Goal: Transaction & Acquisition: Purchase product/service

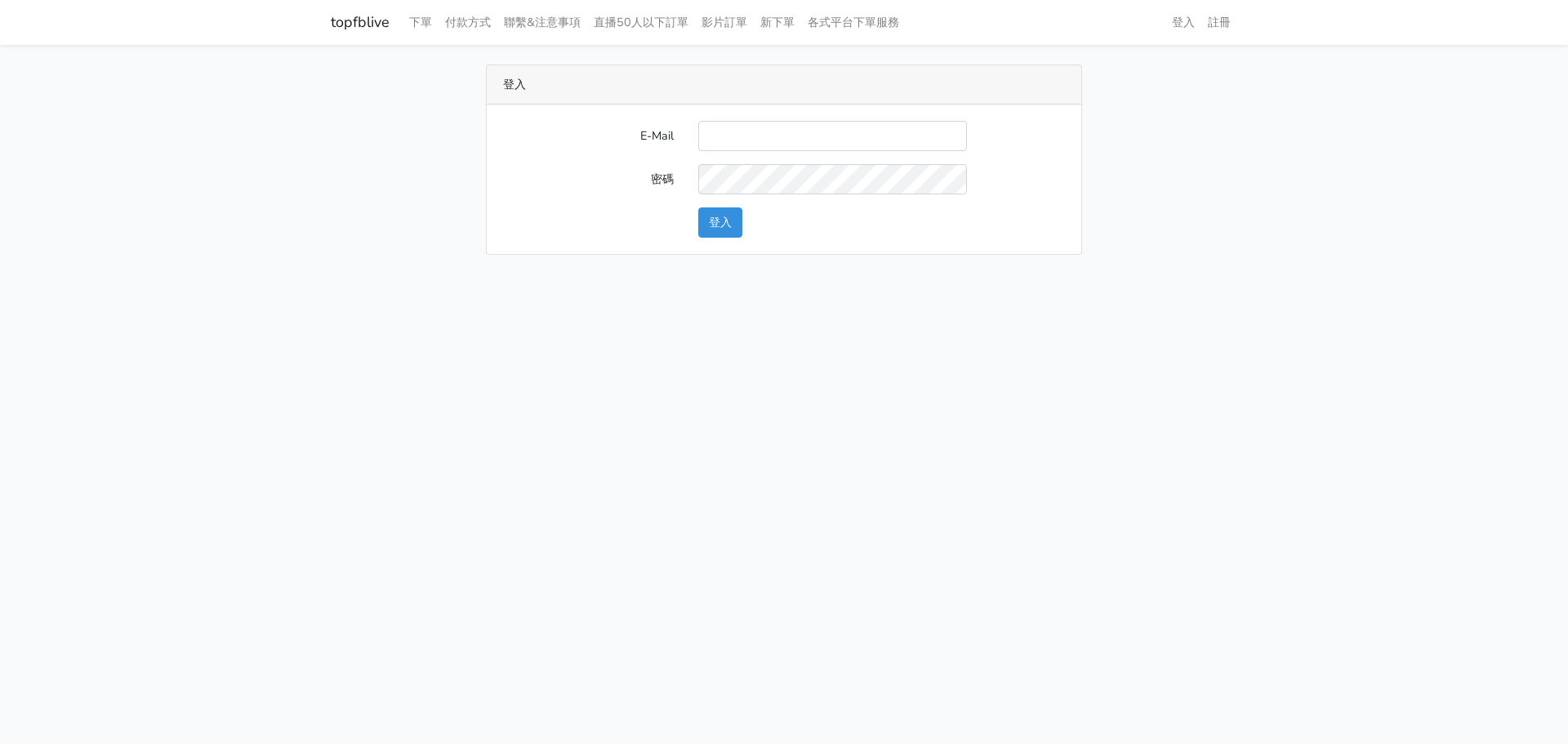
click at [895, 141] on input "E-Mail" at bounding box center [832, 136] width 268 height 30
type input "[EMAIL_ADDRESS][DOMAIN_NAME]"
click at [708, 225] on button "登入" at bounding box center [720, 223] width 44 height 30
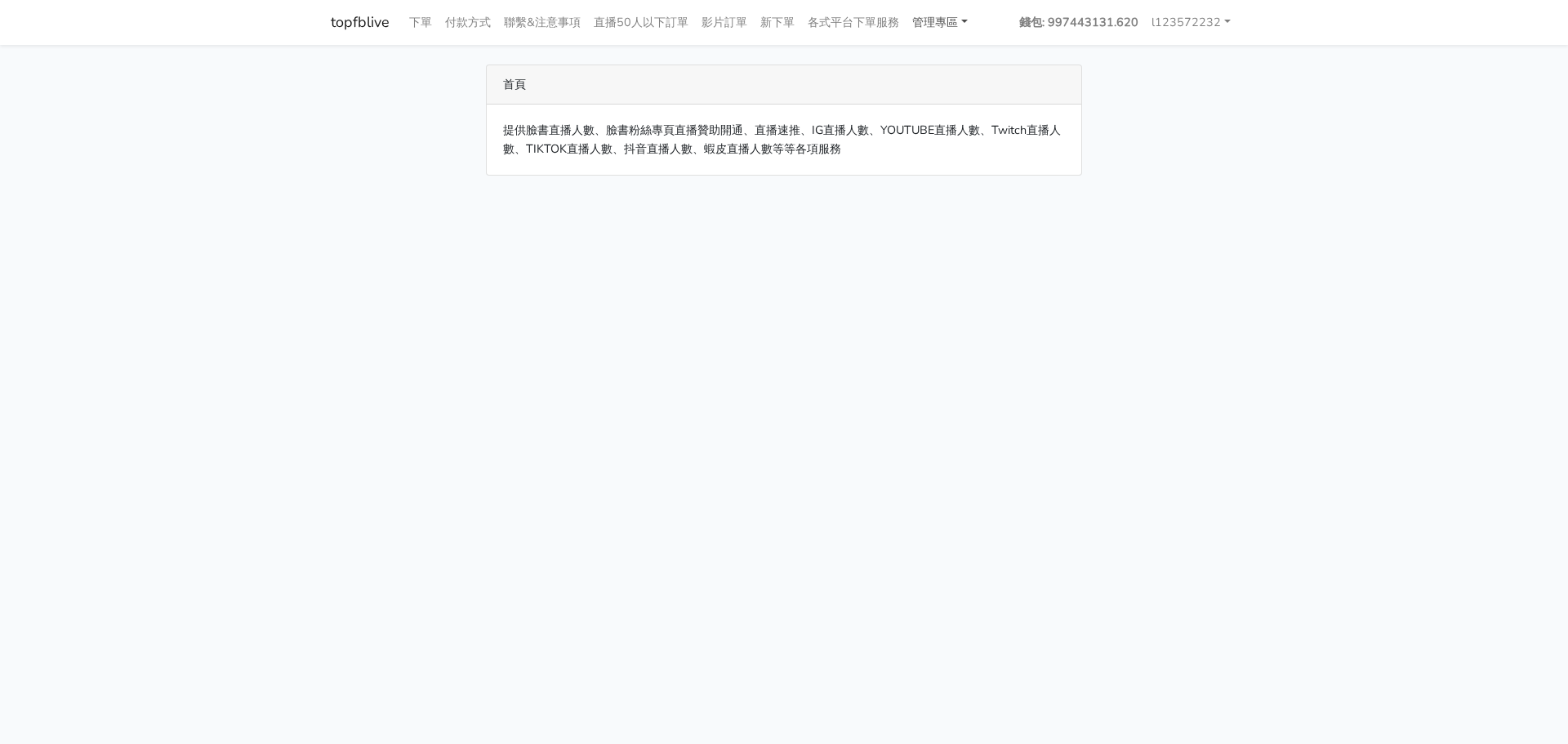
click at [931, 29] on link "管理專區" at bounding box center [940, 22] width 68 height 32
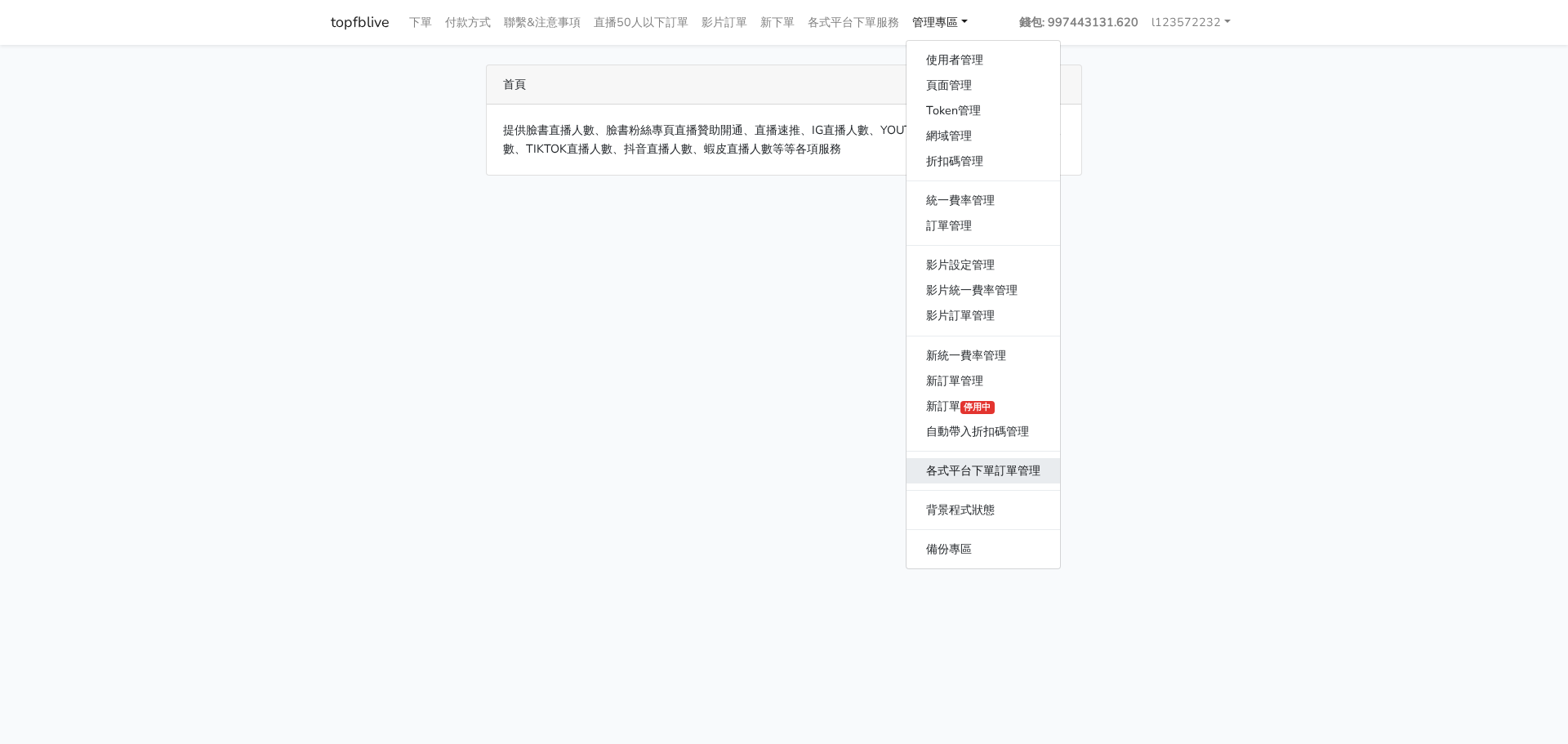
click at [946, 466] on link "各式平台下單訂單管理" at bounding box center [983, 470] width 153 height 25
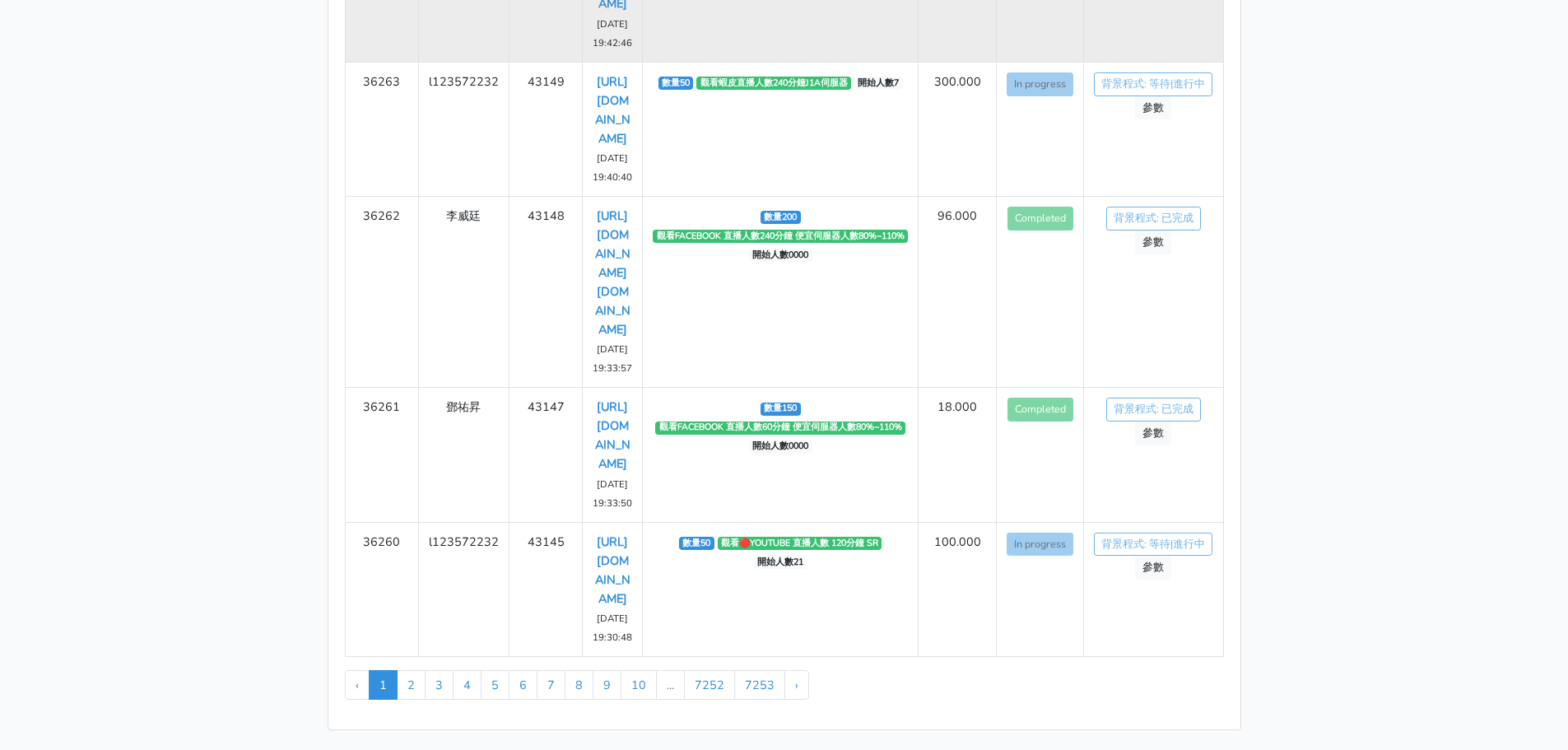
scroll to position [563, 0]
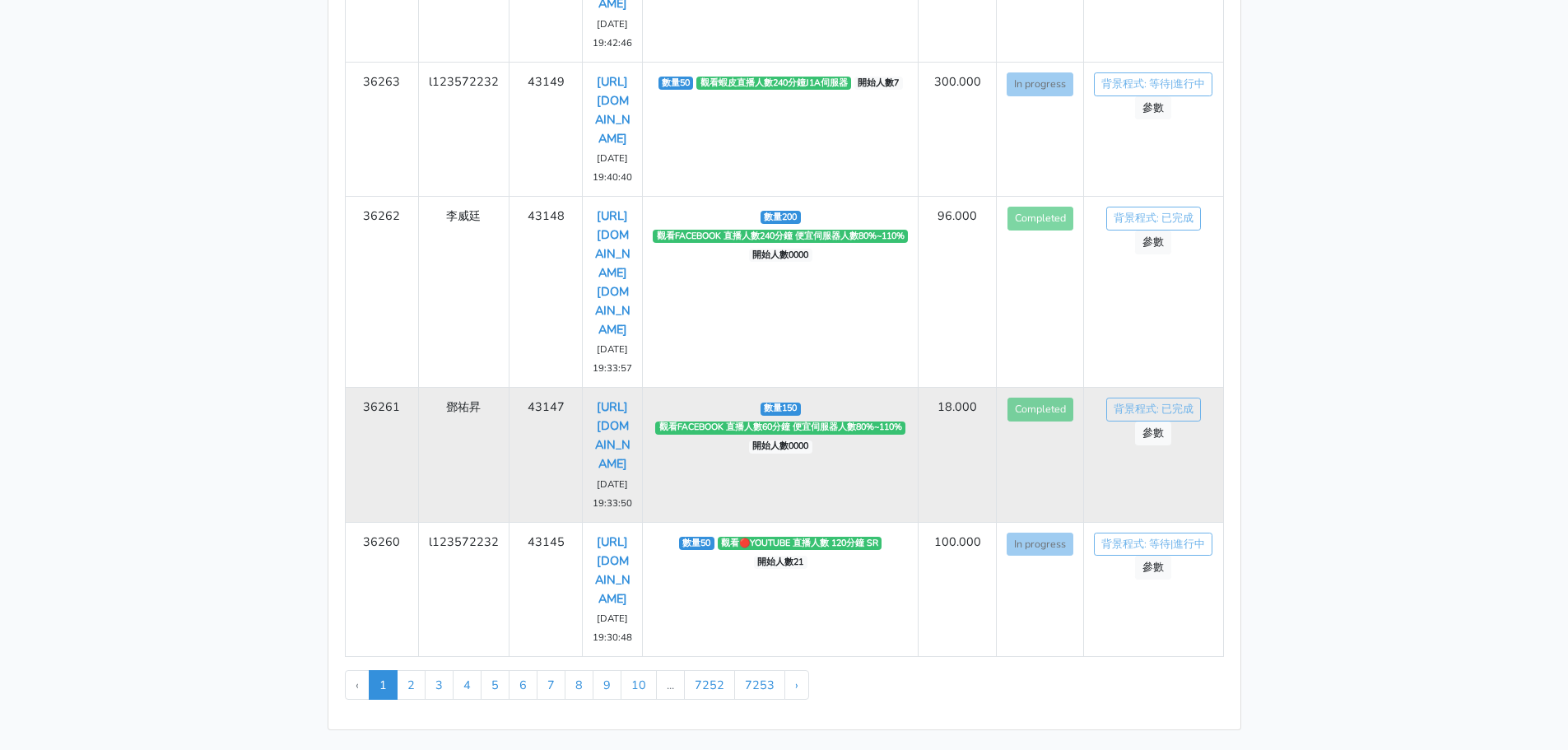
click at [613, 442] on td "https://www.facebook.com/reel/1328284948666070/?mibextid=rS40aB7S9Ucbxw6v 2025-…" at bounding box center [613, 455] width 60 height 134
click at [616, 411] on link "https://www.facebook.com/reel/1328284948666070/?mibextid=rS40aB7S9Ucbxw6v" at bounding box center [613, 435] width 35 height 73
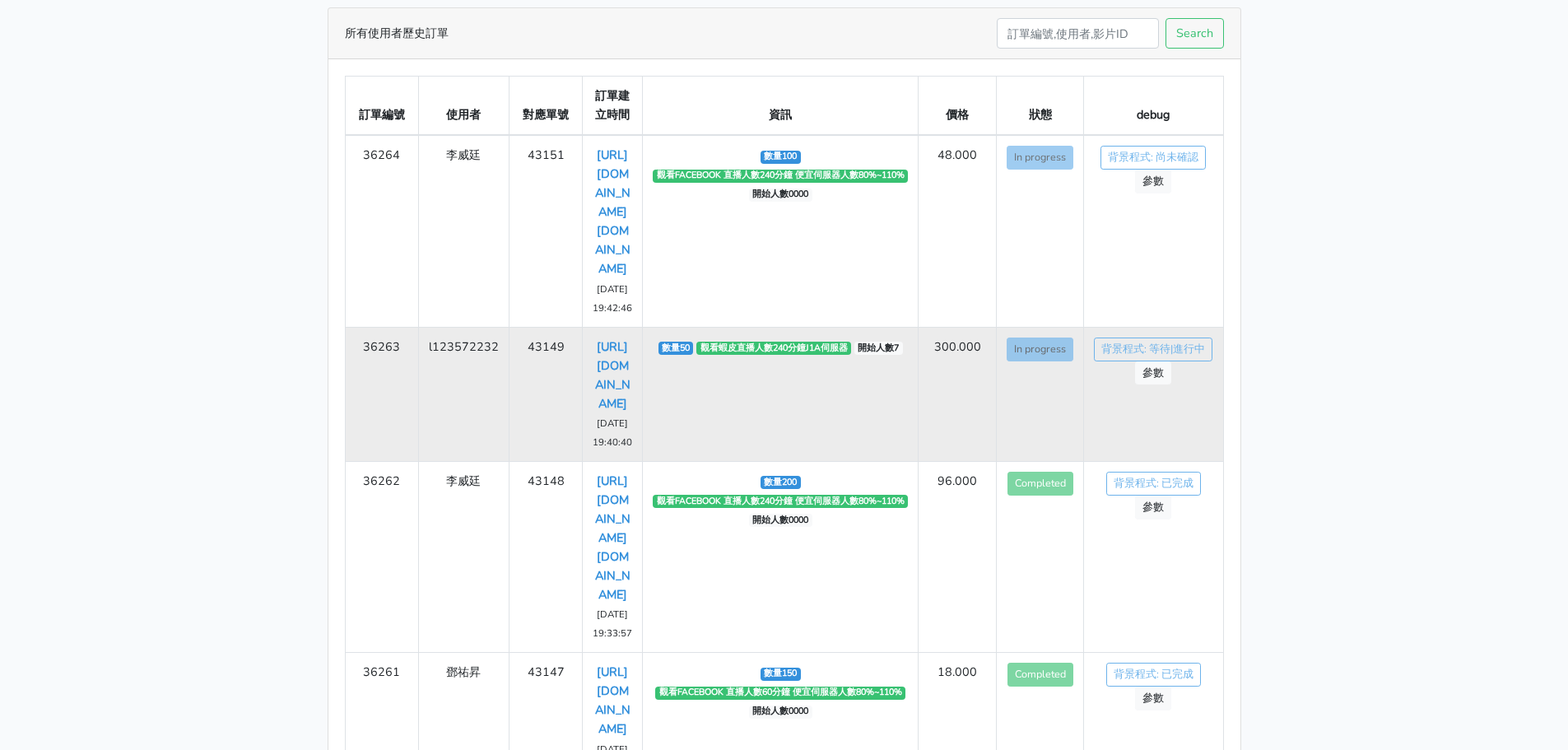
scroll to position [0, 0]
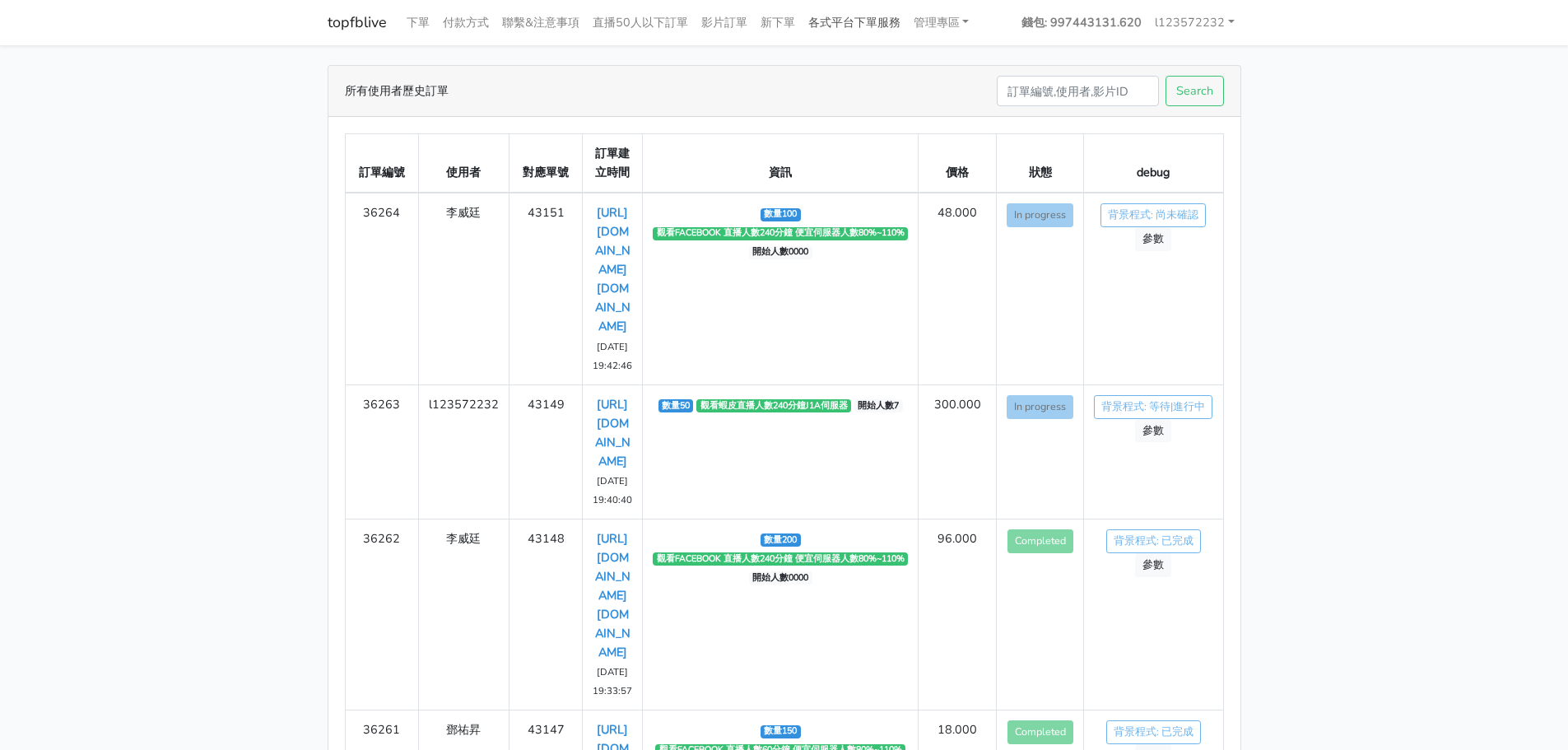
click at [893, 28] on link "各式平台下單服務" at bounding box center [854, 22] width 105 height 32
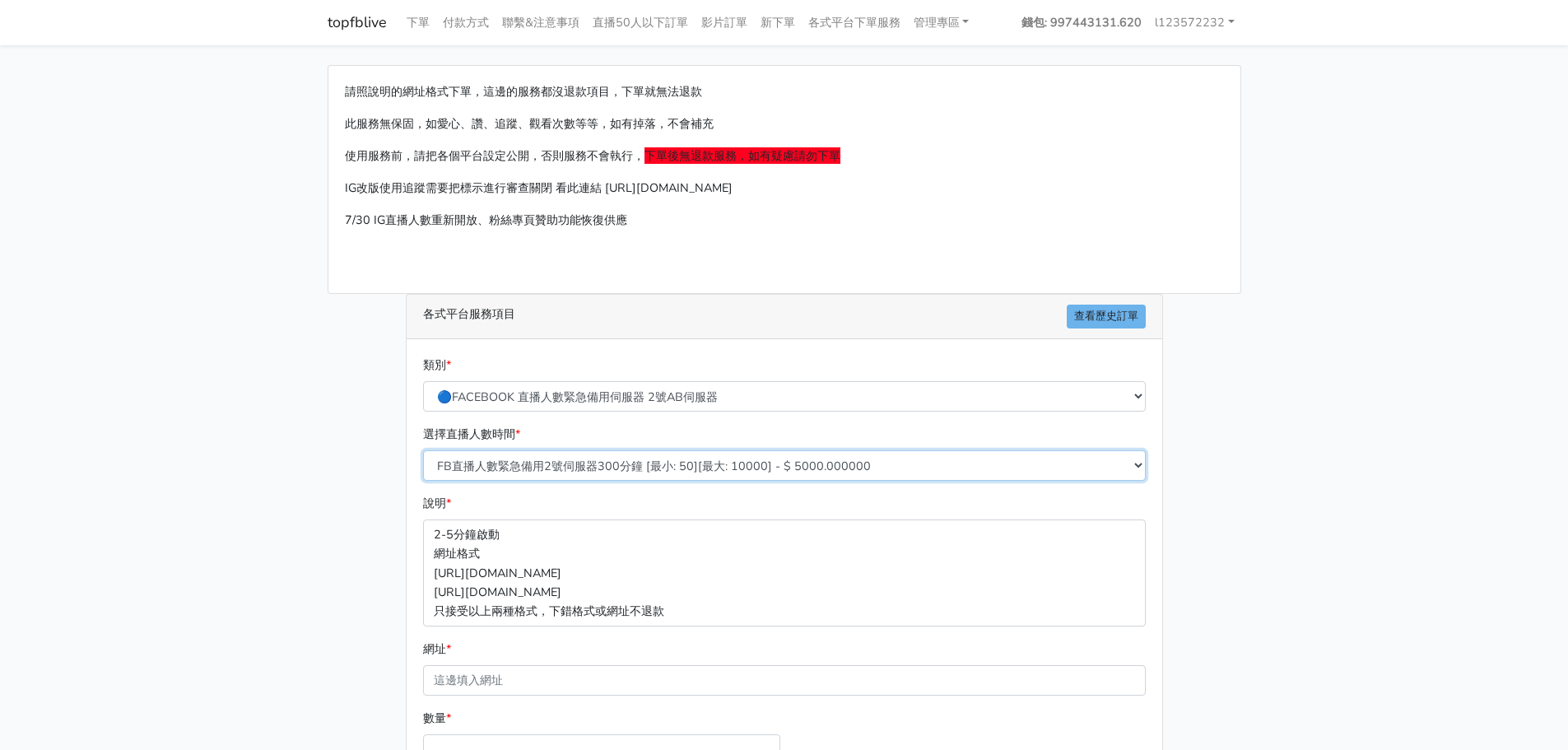
click at [675, 451] on select "FB直播人數緊急備用2號伺服器300分鐘 [最小: 50][最大: 10000] - $ 5000.000000 FB直播人數緊急備用2號伺服器60分鐘 [最…" at bounding box center [785, 465] width 723 height 30
select select "573"
click at [423, 450] on select "FB直播人數緊急備用2號伺服器300分鐘 [最小: 50][最大: 10000] - $ 5000.000000 FB直播人數緊急備用2號伺服器60分鐘 [最…" at bounding box center [785, 465] width 723 height 30
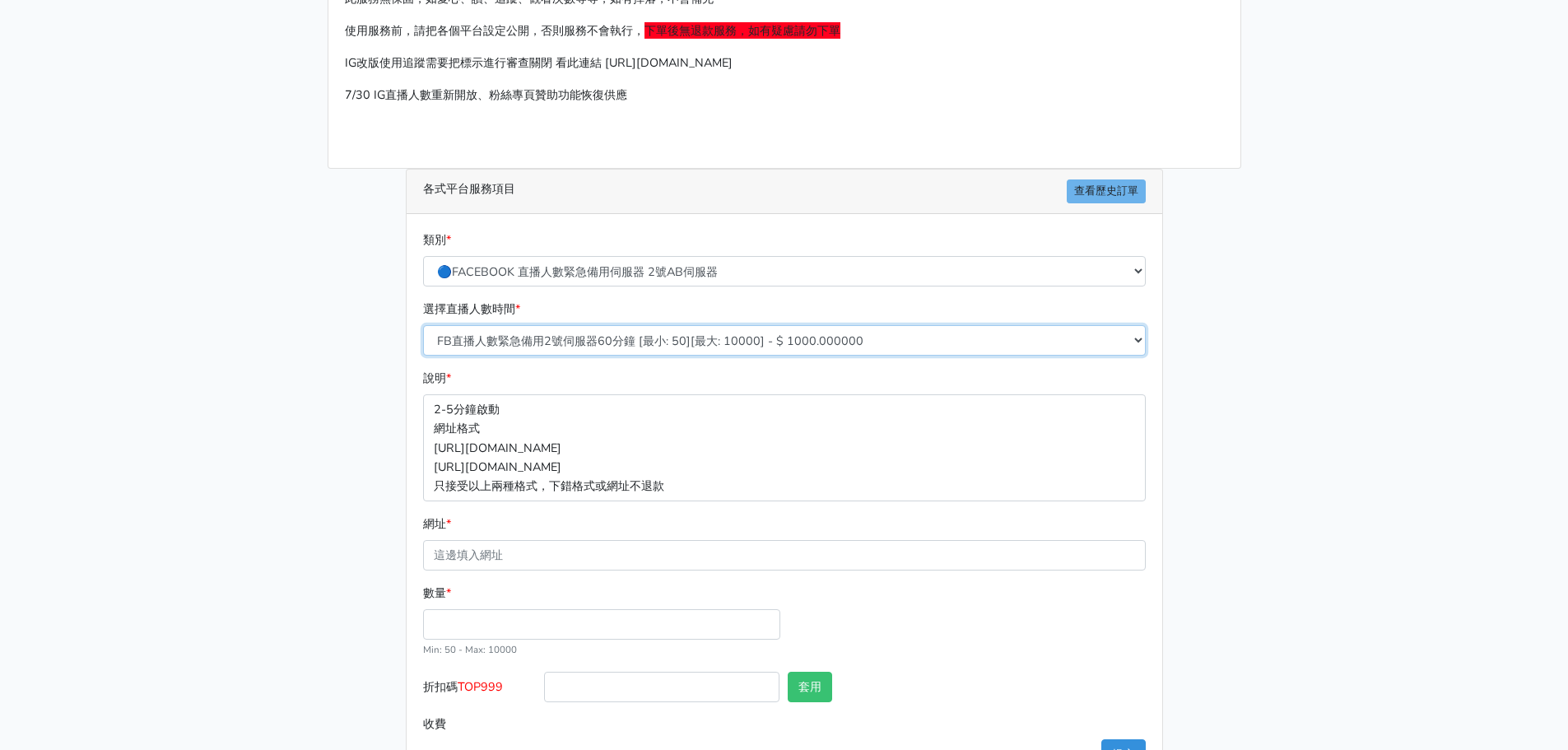
scroll to position [182, 0]
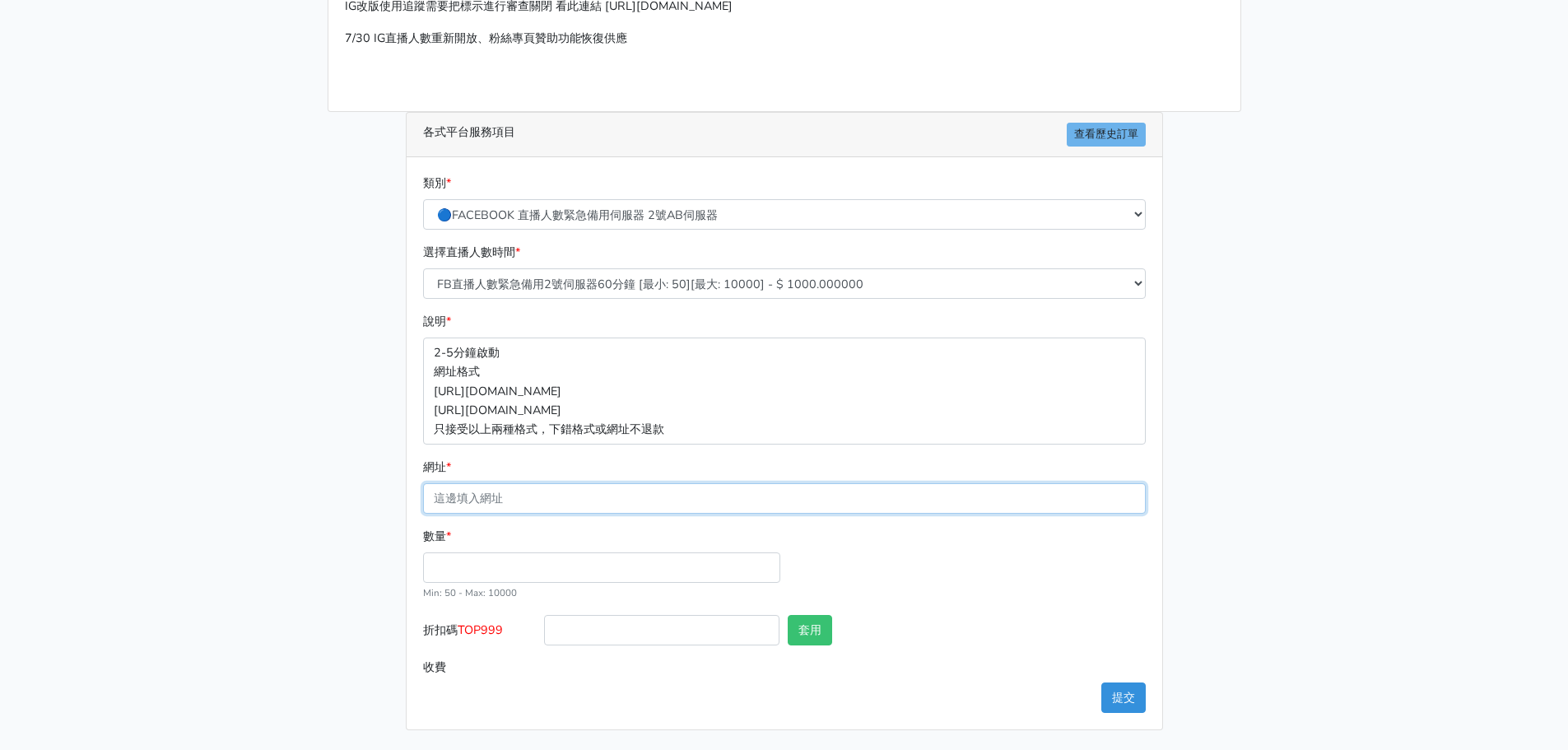
click at [631, 506] on input "網址 *" at bounding box center [785, 499] width 723 height 30
paste input "https://www.facebook.com/100023557998830/videos/2290337814729500"
type input "https://www.facebook.com/100023557998830/videos/2290337814729500"
click at [582, 562] on input "數量 *" at bounding box center [602, 568] width 357 height 30
type input "150"
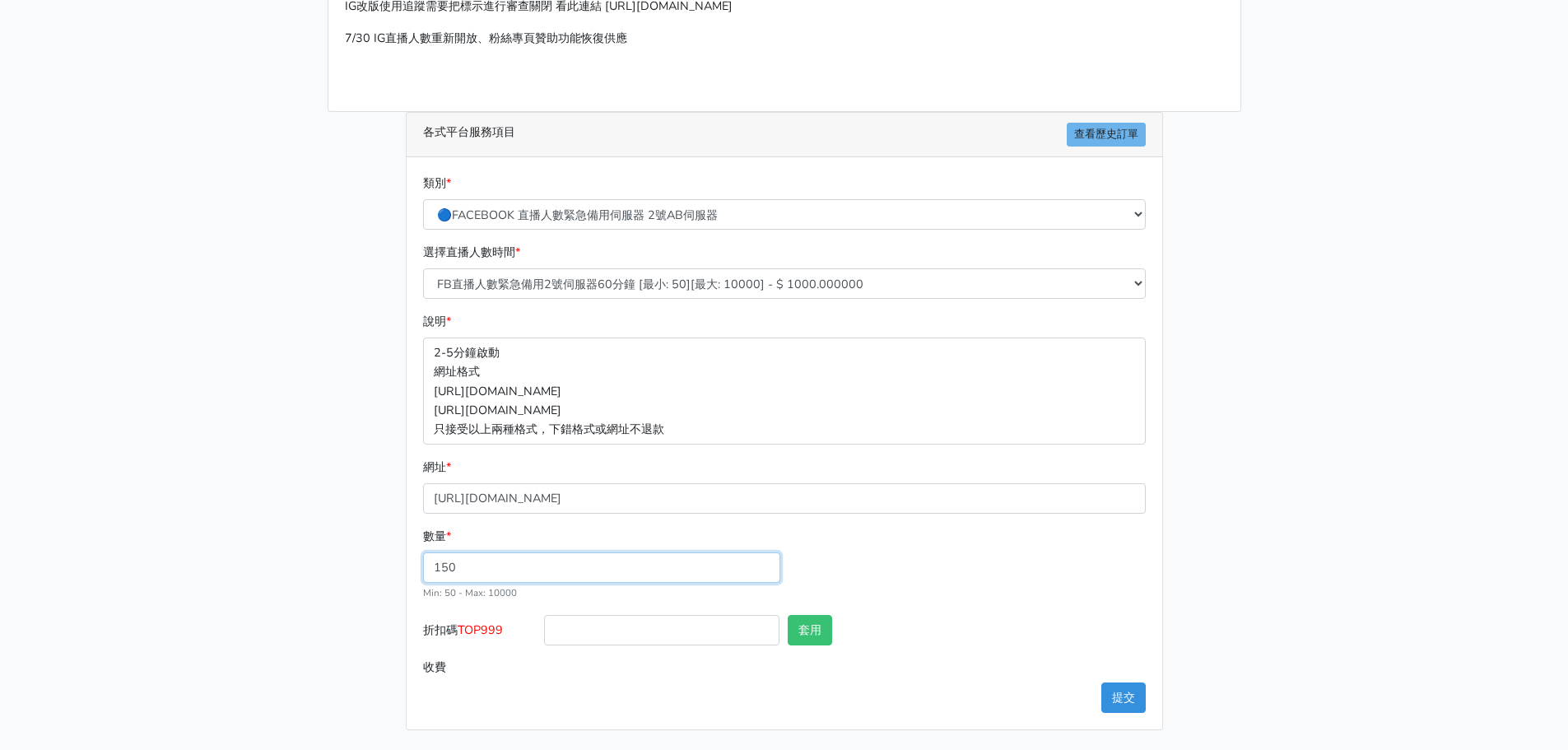
type input "150.000"
click at [1107, 689] on button "提交" at bounding box center [1123, 698] width 44 height 30
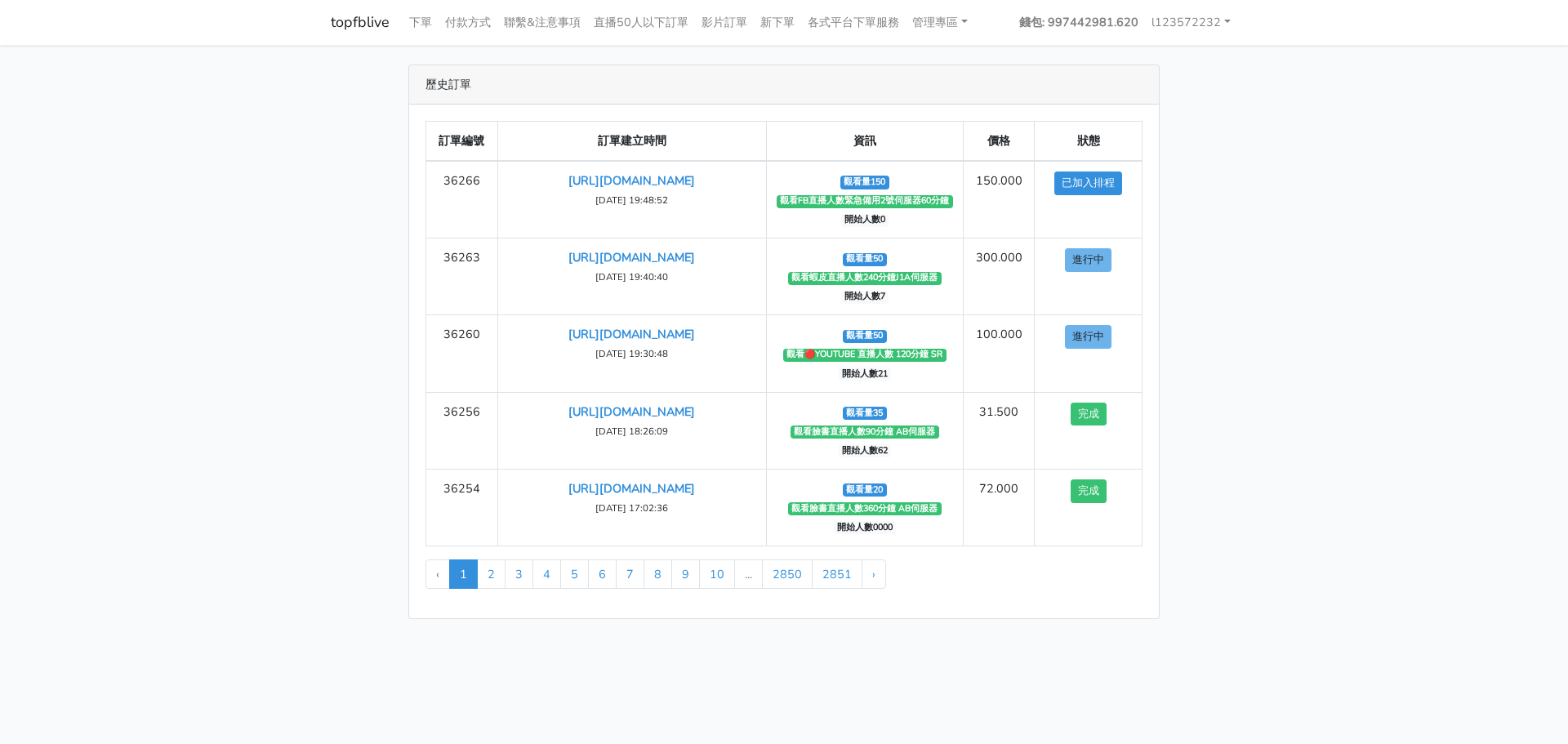
click at [314, 215] on main "歷史訂單 訂單編號 訂單建立時間 資訊 價格 狀態 36266 https://www.facebook.com/100023557998830/videos…" at bounding box center [784, 341] width 1568 height 594
